Goal: Book appointment/travel/reservation

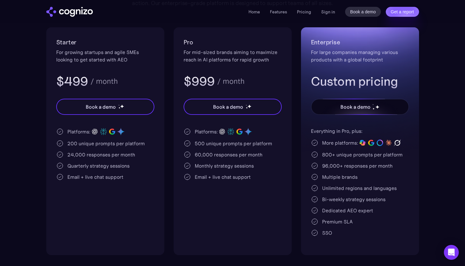
click at [347, 105] on div "Book a demo" at bounding box center [356, 106] width 30 height 7
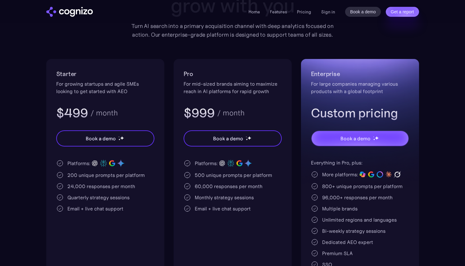
scroll to position [101, 0]
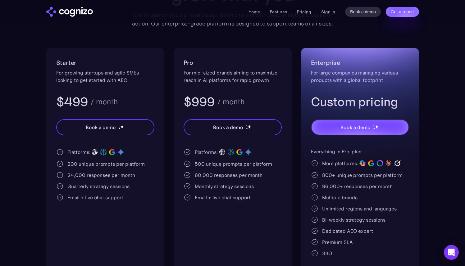
click at [226, 226] on div "Pro For mid-sized brands aiming to maximize reach in AI platforms for rapid gro…" at bounding box center [233, 162] width 118 height 228
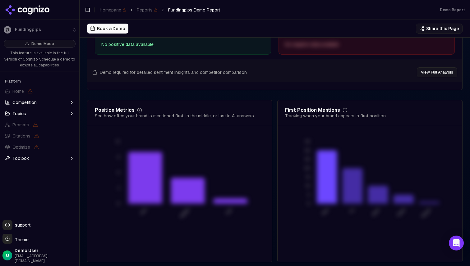
scroll to position [1225, 0]
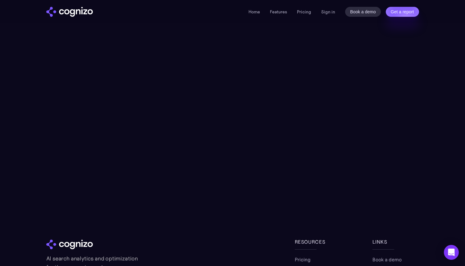
scroll to position [34, 0]
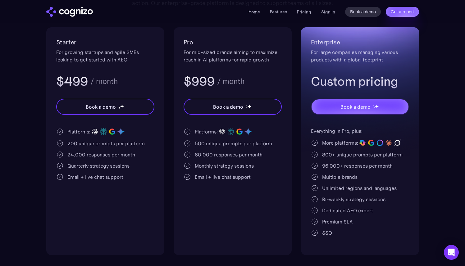
click at [258, 13] on link "Home" at bounding box center [254, 12] width 11 height 6
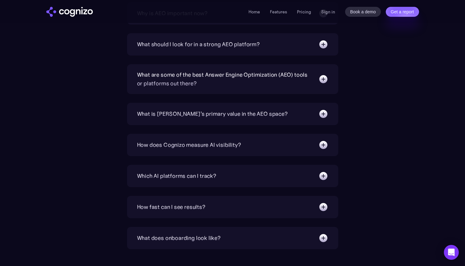
scroll to position [2079, 0]
